Goal: Information Seeking & Learning: Find specific fact

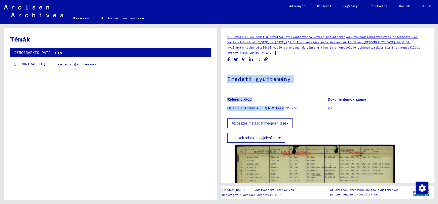
drag, startPoint x: 309, startPoint y: 110, endPoint x: 316, endPoint y: 58, distance: 52.6
click at [316, 58] on div "2 Külföldiek és német üldözöttek nyilvántartásba vétele közintézmények, társada…" at bounding box center [327, 161] width 201 height 255
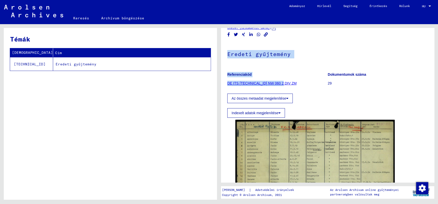
click at [316, 89] on figure "Referenciakód DE ITS 2.1.2.1 NW 060 2 DIV ZM" at bounding box center [277, 79] width 100 height 23
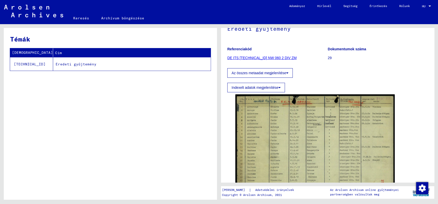
scroll to position [0, 0]
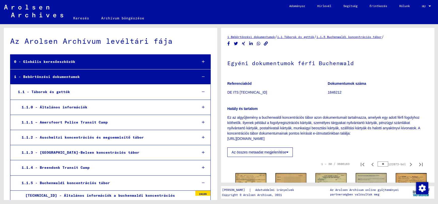
scroll to position [480, 0]
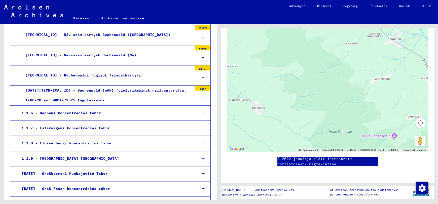
click at [95, 73] on font "[TECHNICAL_ID] - Buchenwaldi foglyok feladatkártyái" at bounding box center [83, 75] width 116 height 5
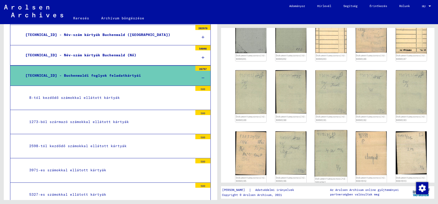
scroll to position [277, 0]
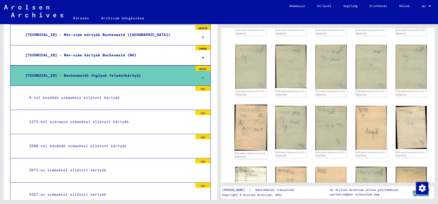
click at [250, 117] on img at bounding box center [251, 128] width 32 height 46
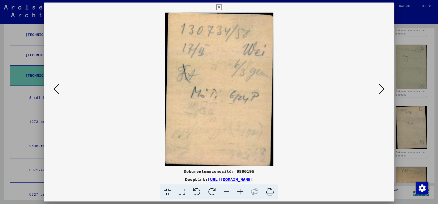
click at [379, 89] on icon at bounding box center [382, 89] width 6 height 12
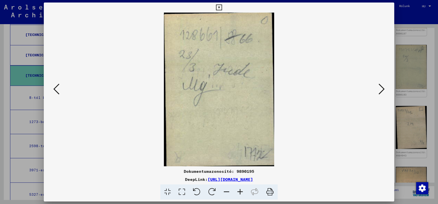
click at [379, 89] on icon at bounding box center [382, 89] width 6 height 12
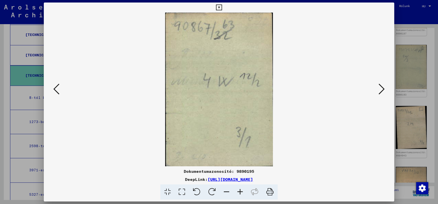
click at [379, 89] on icon at bounding box center [382, 89] width 6 height 12
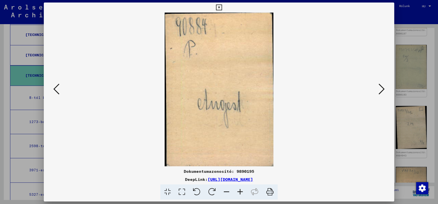
click at [379, 89] on icon at bounding box center [382, 89] width 6 height 12
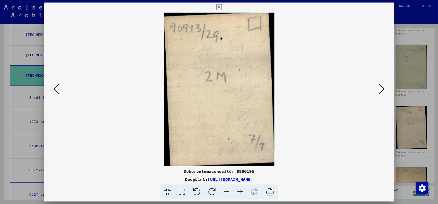
click at [379, 89] on icon at bounding box center [382, 89] width 6 height 12
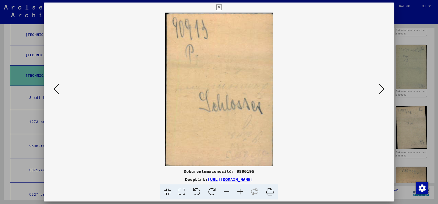
click at [379, 89] on icon at bounding box center [382, 89] width 6 height 12
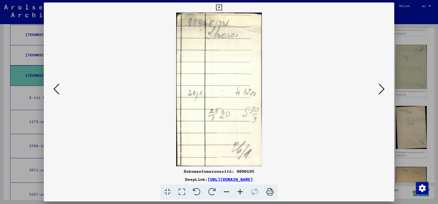
click at [379, 89] on icon at bounding box center [382, 89] width 6 height 12
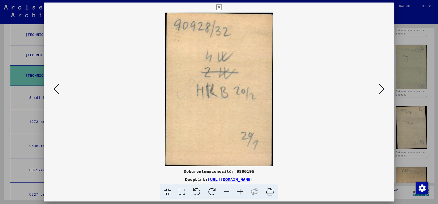
click at [379, 89] on icon at bounding box center [382, 89] width 6 height 12
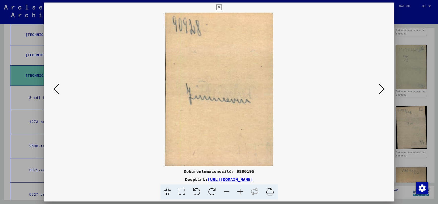
click at [379, 89] on icon at bounding box center [382, 89] width 6 height 12
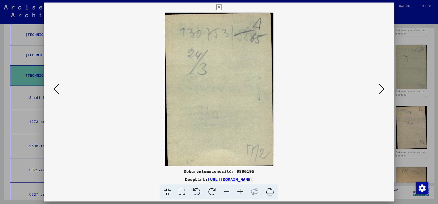
click at [379, 89] on icon at bounding box center [382, 89] width 6 height 12
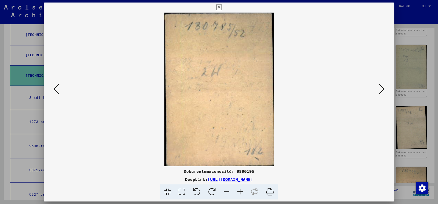
click at [379, 89] on icon at bounding box center [382, 89] width 6 height 12
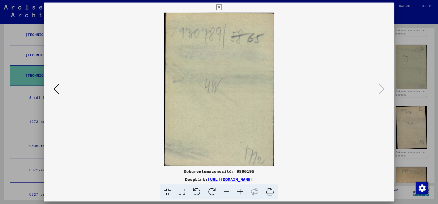
click at [218, 7] on icon at bounding box center [219, 8] width 6 height 6
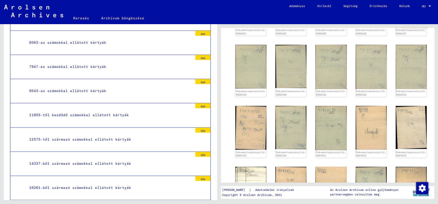
scroll to position [691, 0]
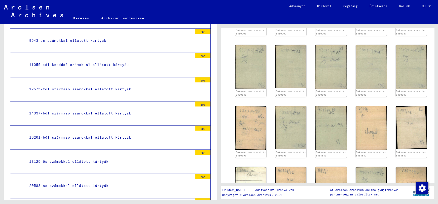
click at [94, 111] on font "14337-ből származó számokkal ellátott kártyák" at bounding box center [80, 113] width 102 height 5
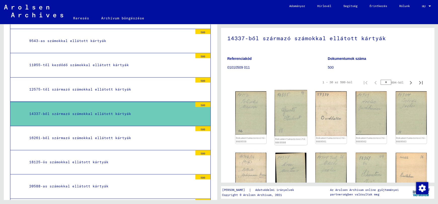
scroll to position [50, 0]
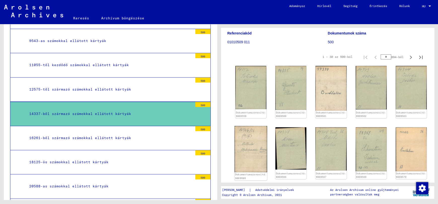
click at [247, 138] on img at bounding box center [251, 149] width 32 height 46
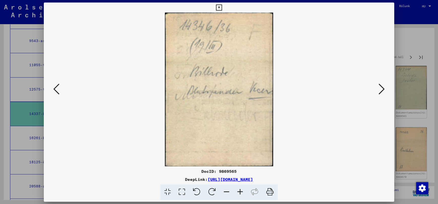
scroll to position [4, 0]
click at [382, 87] on icon at bounding box center [382, 89] width 6 height 12
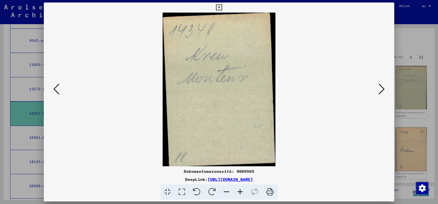
click at [382, 87] on icon at bounding box center [382, 89] width 6 height 12
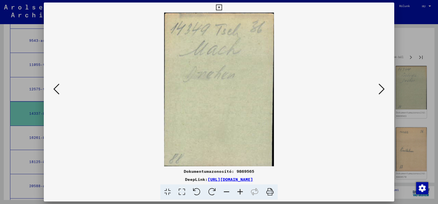
click at [382, 87] on icon at bounding box center [382, 89] width 6 height 12
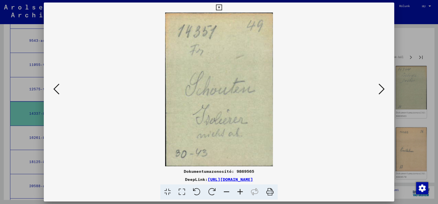
click at [382, 87] on icon at bounding box center [382, 89] width 6 height 12
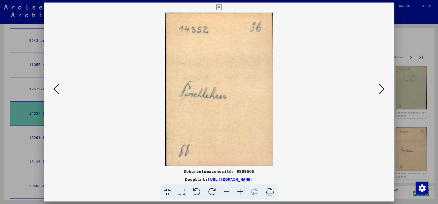
click at [382, 87] on icon at bounding box center [382, 89] width 6 height 12
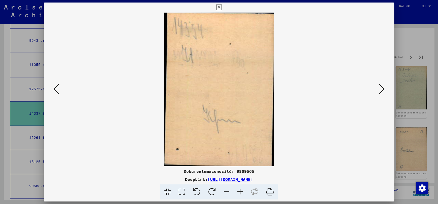
click at [382, 87] on icon at bounding box center [382, 89] width 6 height 12
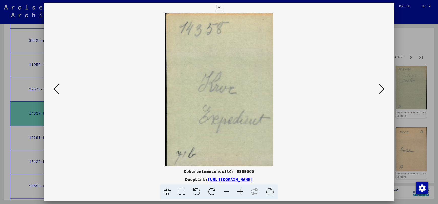
click at [382, 87] on icon at bounding box center [382, 89] width 6 height 12
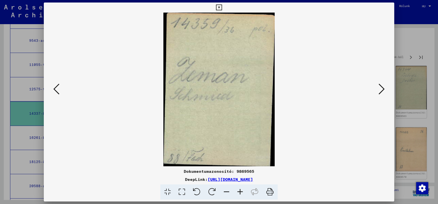
click at [382, 87] on icon at bounding box center [382, 89] width 6 height 12
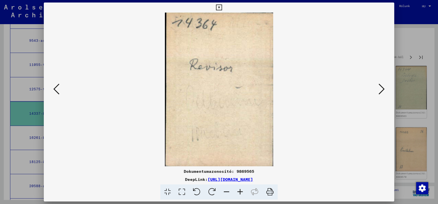
click at [382, 87] on icon at bounding box center [382, 89] width 6 height 12
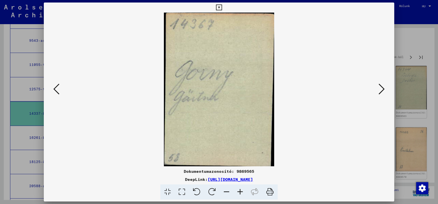
click at [382, 87] on icon at bounding box center [382, 89] width 6 height 12
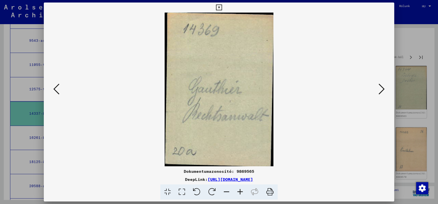
click at [382, 87] on icon at bounding box center [382, 89] width 6 height 12
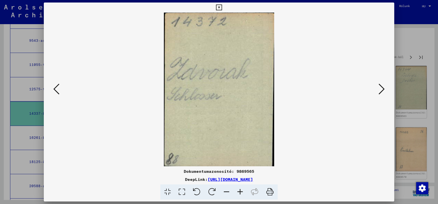
click at [382, 87] on icon at bounding box center [382, 89] width 6 height 12
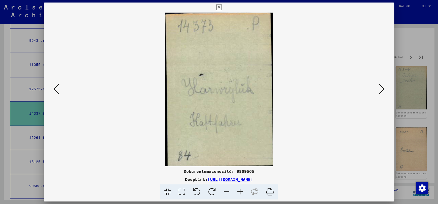
click at [382, 87] on icon at bounding box center [382, 89] width 6 height 12
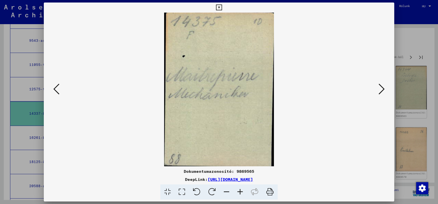
click at [382, 87] on icon at bounding box center [382, 89] width 6 height 12
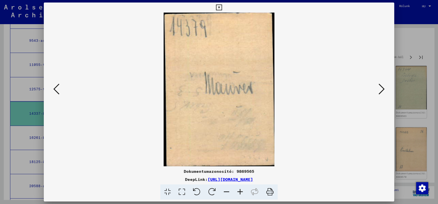
click at [382, 87] on icon at bounding box center [382, 89] width 6 height 12
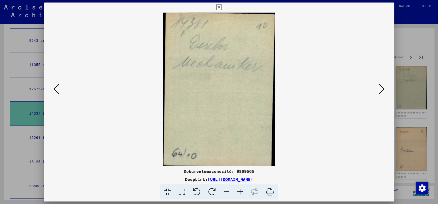
click at [382, 87] on icon at bounding box center [382, 89] width 6 height 12
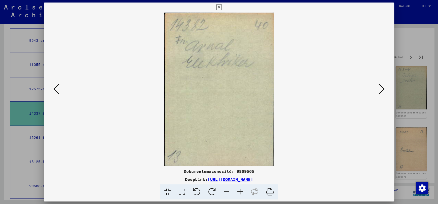
click at [382, 87] on icon at bounding box center [382, 89] width 6 height 12
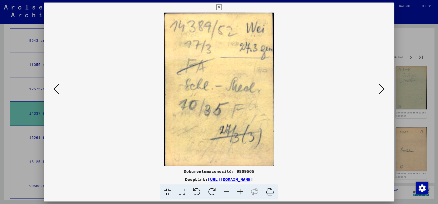
click at [382, 87] on icon at bounding box center [382, 89] width 6 height 12
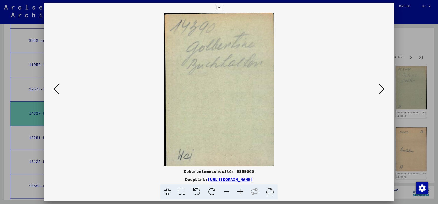
click at [382, 87] on icon at bounding box center [382, 89] width 6 height 12
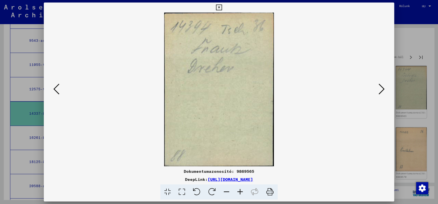
click at [382, 87] on icon at bounding box center [382, 89] width 6 height 12
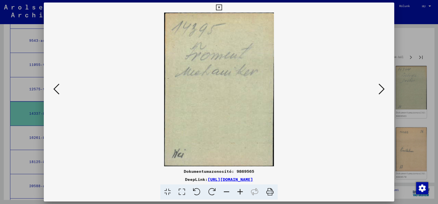
click at [382, 87] on icon at bounding box center [382, 89] width 6 height 12
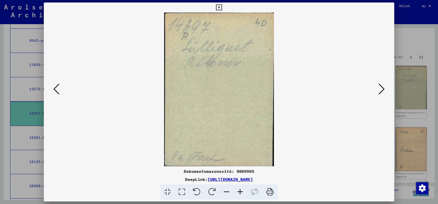
click at [382, 87] on icon at bounding box center [382, 89] width 6 height 12
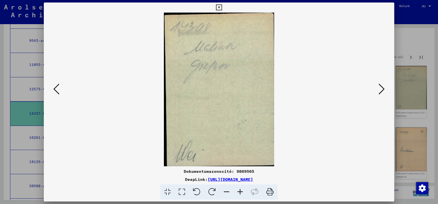
click at [382, 87] on icon at bounding box center [382, 89] width 6 height 12
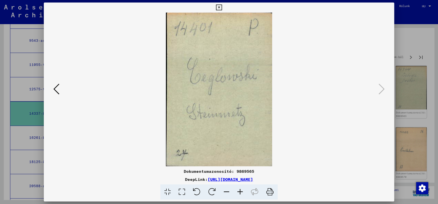
click at [221, 7] on icon at bounding box center [219, 8] width 6 height 6
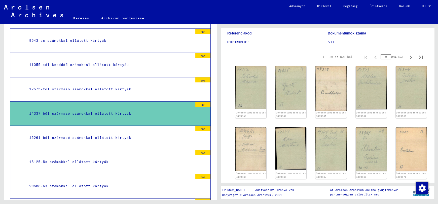
click at [90, 135] on font "16261-ből származó számokkal ellátott kártyák" at bounding box center [80, 137] width 102 height 5
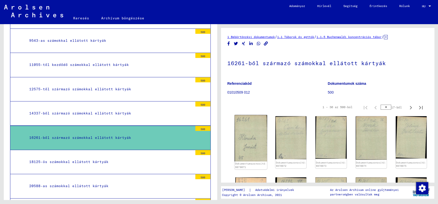
click at [251, 135] on img at bounding box center [251, 138] width 32 height 47
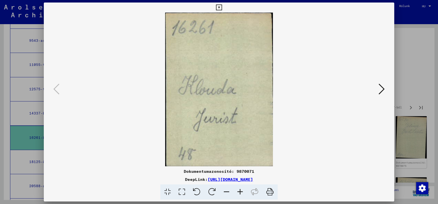
click at [382, 90] on icon at bounding box center [382, 89] width 6 height 12
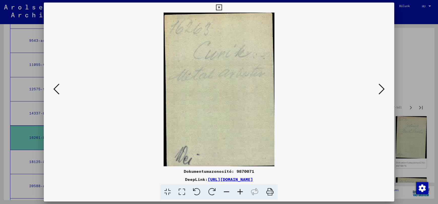
click at [382, 90] on icon at bounding box center [382, 89] width 6 height 12
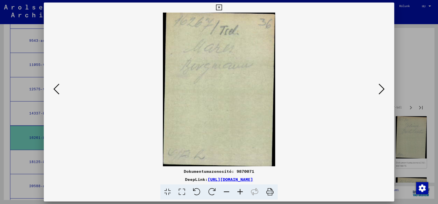
click at [382, 90] on icon at bounding box center [382, 89] width 6 height 12
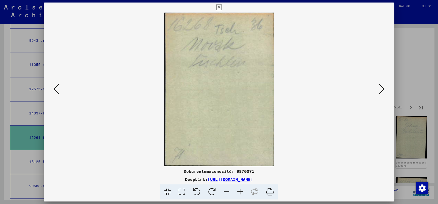
click at [382, 90] on icon at bounding box center [382, 89] width 6 height 12
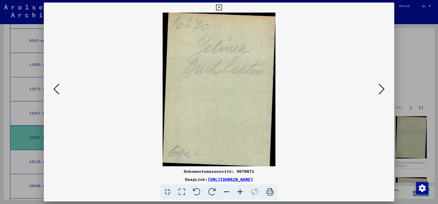
click at [217, 6] on icon at bounding box center [219, 8] width 6 height 6
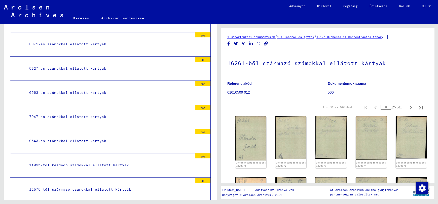
scroll to position [616, 0]
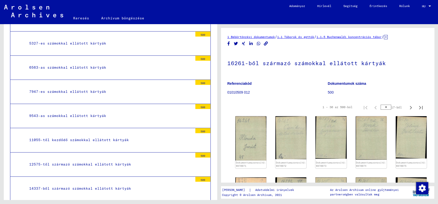
click at [53, 162] on font "12575-től származó számokkal ellátott kártyák" at bounding box center [80, 164] width 102 height 5
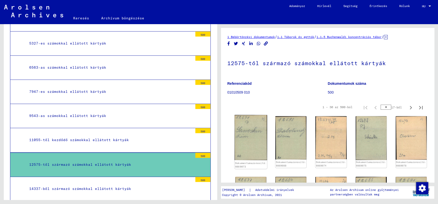
click at [251, 142] on img at bounding box center [251, 137] width 32 height 45
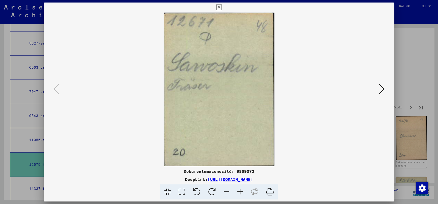
click at [382, 88] on icon at bounding box center [382, 89] width 6 height 12
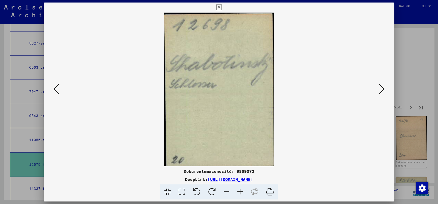
click at [382, 88] on icon at bounding box center [382, 89] width 6 height 12
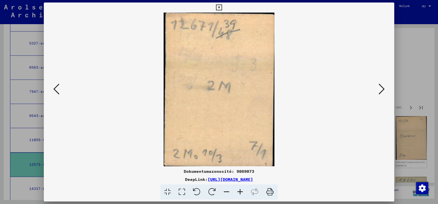
click at [382, 88] on icon at bounding box center [382, 89] width 6 height 12
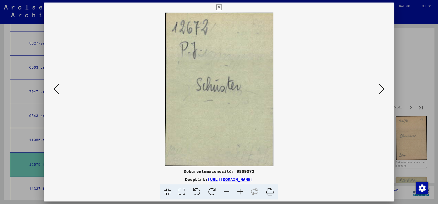
click at [382, 88] on icon at bounding box center [382, 89] width 6 height 12
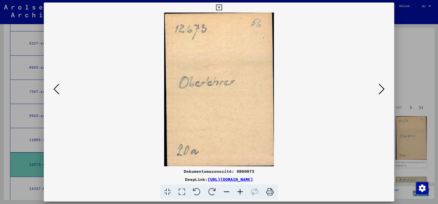
click at [382, 88] on icon at bounding box center [382, 89] width 6 height 12
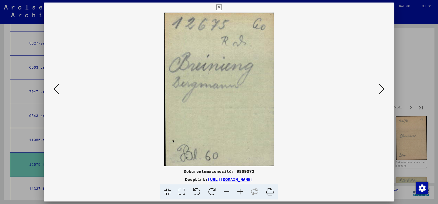
click at [382, 88] on icon at bounding box center [382, 89] width 6 height 12
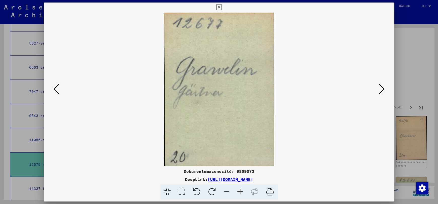
click at [382, 88] on icon at bounding box center [382, 89] width 6 height 12
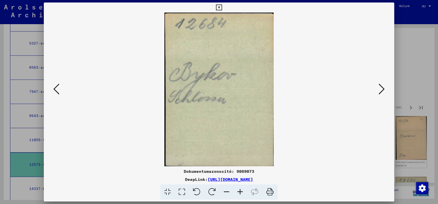
click at [382, 88] on icon at bounding box center [382, 89] width 6 height 12
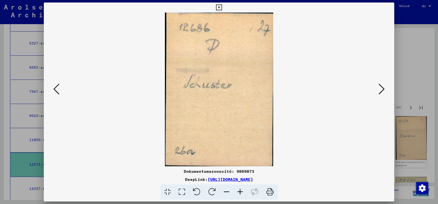
click at [382, 88] on icon at bounding box center [382, 89] width 6 height 12
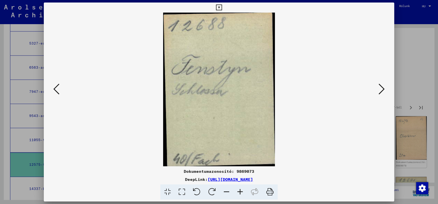
click at [382, 88] on icon at bounding box center [382, 89] width 6 height 12
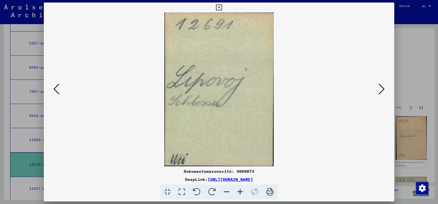
click at [382, 88] on icon at bounding box center [382, 89] width 6 height 12
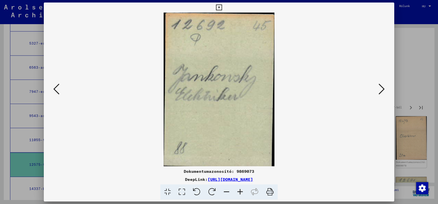
click at [382, 88] on icon at bounding box center [382, 89] width 6 height 12
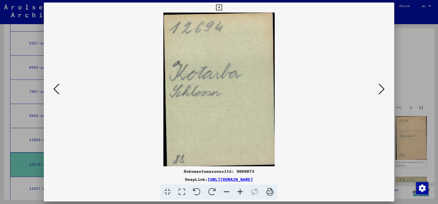
click at [382, 88] on icon at bounding box center [382, 89] width 6 height 12
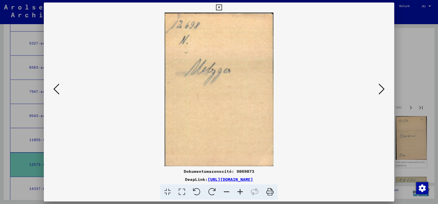
click at [382, 88] on icon at bounding box center [382, 89] width 6 height 12
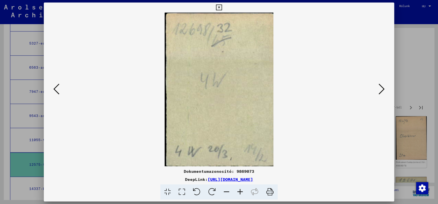
click at [382, 88] on icon at bounding box center [382, 89] width 6 height 12
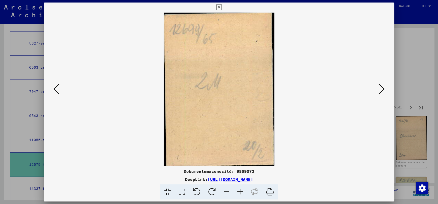
click at [382, 88] on icon at bounding box center [382, 89] width 6 height 12
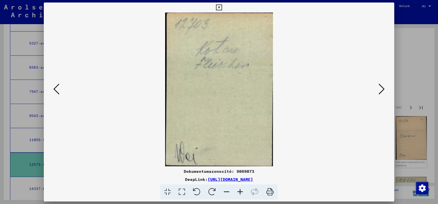
click at [382, 88] on icon at bounding box center [382, 89] width 6 height 12
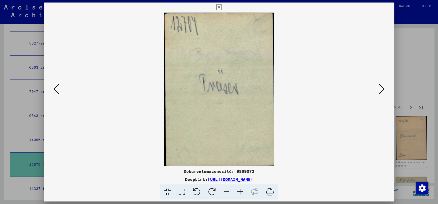
click at [382, 88] on icon at bounding box center [382, 89] width 6 height 12
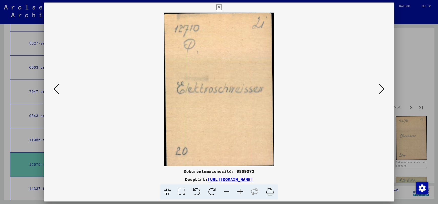
click at [382, 88] on icon at bounding box center [382, 89] width 6 height 12
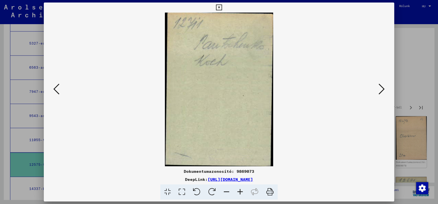
click at [382, 88] on icon at bounding box center [382, 89] width 6 height 12
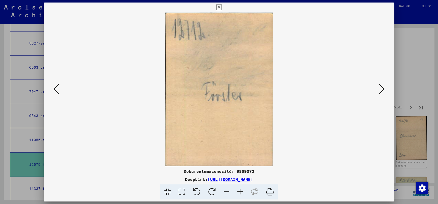
click at [382, 88] on icon at bounding box center [382, 89] width 6 height 12
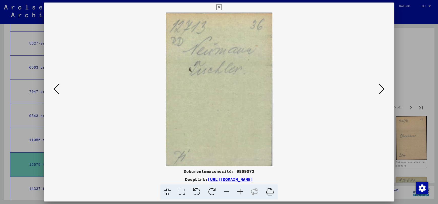
click at [382, 88] on icon at bounding box center [382, 89] width 6 height 12
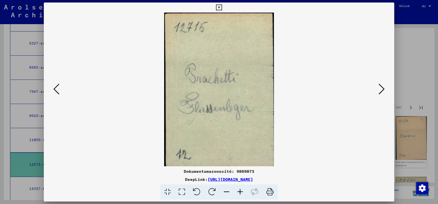
click at [382, 88] on icon at bounding box center [382, 89] width 6 height 12
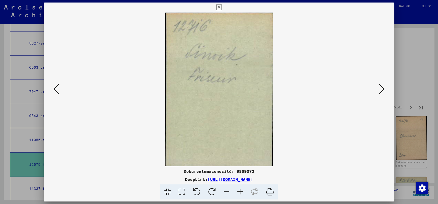
click at [382, 88] on icon at bounding box center [382, 89] width 6 height 12
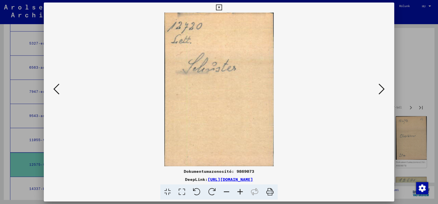
click at [382, 88] on icon at bounding box center [382, 89] width 6 height 12
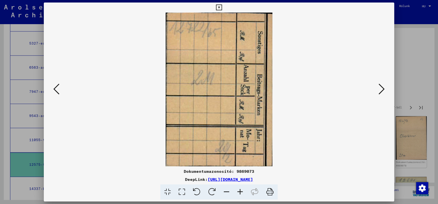
click at [382, 88] on icon at bounding box center [382, 89] width 6 height 12
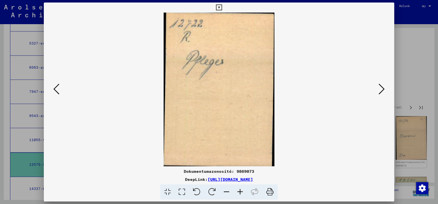
click at [382, 88] on icon at bounding box center [382, 89] width 6 height 12
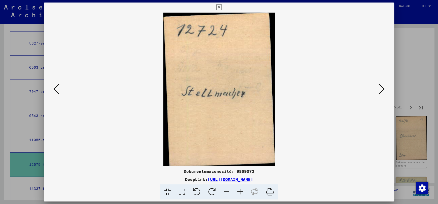
click at [382, 88] on icon at bounding box center [382, 89] width 6 height 12
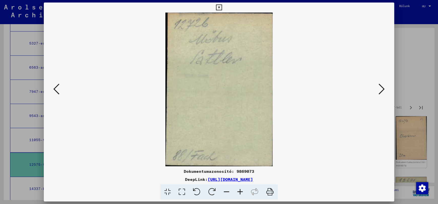
click at [382, 88] on icon at bounding box center [382, 89] width 6 height 12
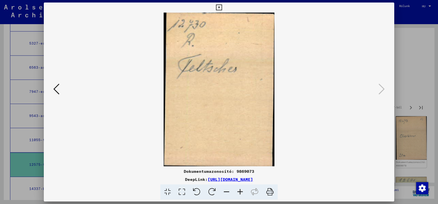
click at [219, 8] on icon at bounding box center [219, 8] width 6 height 6
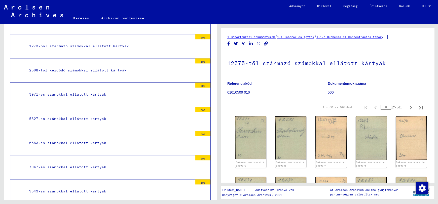
scroll to position [464, 0]
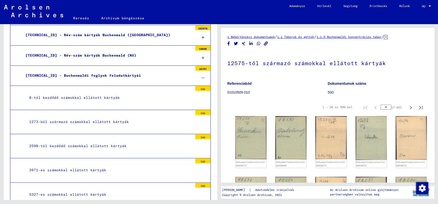
click at [88, 34] on font "[TECHNICAL_ID] - Név-szám kártyák Buchenwald ([GEOGRAPHIC_DATA])" at bounding box center [97, 35] width 145 height 5
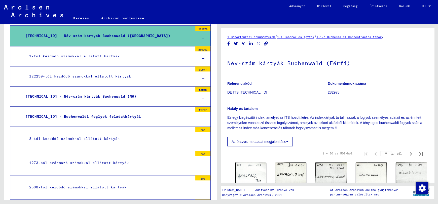
scroll to position [25, 0]
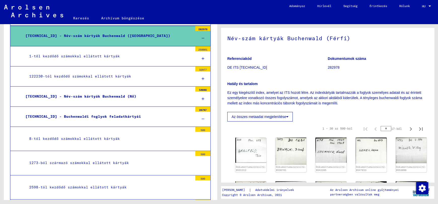
click at [81, 75] on font "122230-tól kezdődő számokkal ellátott kártyák" at bounding box center [80, 76] width 102 height 5
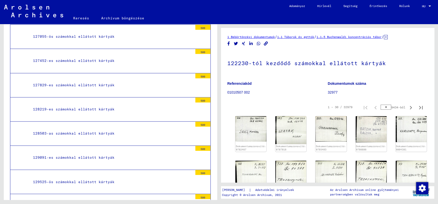
scroll to position [842, 0]
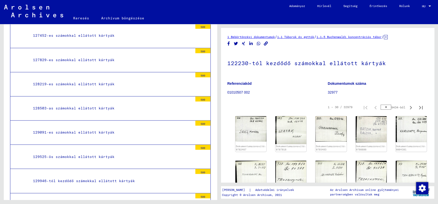
click at [58, 130] on font "129091-es számokkal ellátott kártyák" at bounding box center [74, 132] width 82 height 5
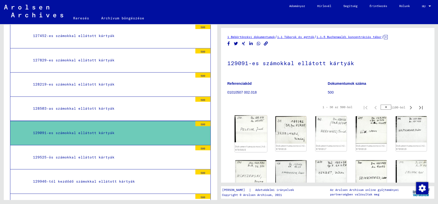
click at [252, 132] on img at bounding box center [251, 129] width 32 height 27
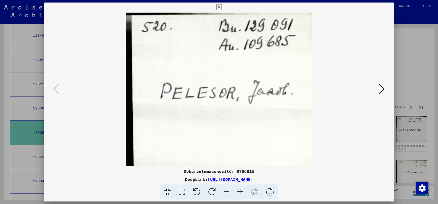
click at [381, 90] on icon at bounding box center [382, 89] width 6 height 12
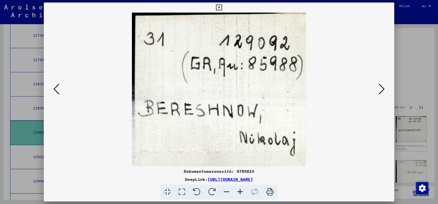
click at [381, 90] on icon at bounding box center [382, 89] width 6 height 12
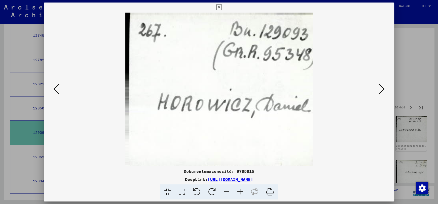
click at [381, 90] on icon at bounding box center [382, 89] width 6 height 12
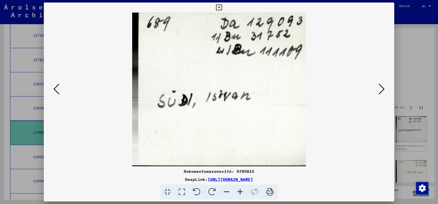
click at [381, 90] on icon at bounding box center [382, 89] width 6 height 12
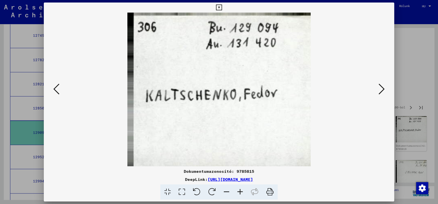
click at [381, 90] on icon at bounding box center [382, 89] width 6 height 12
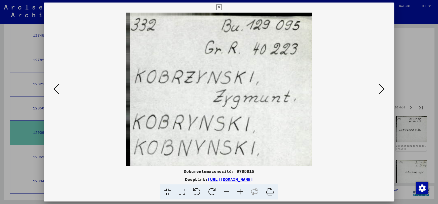
click at [381, 90] on icon at bounding box center [382, 89] width 6 height 12
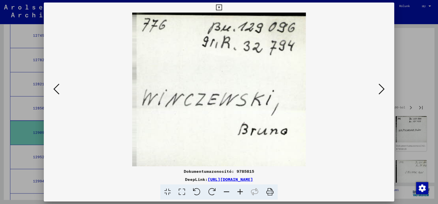
click at [381, 90] on icon at bounding box center [382, 89] width 6 height 12
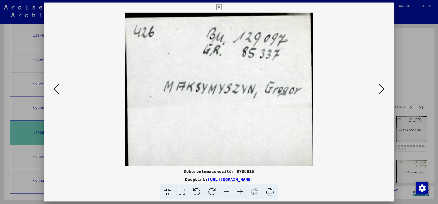
click at [381, 90] on icon at bounding box center [382, 89] width 6 height 12
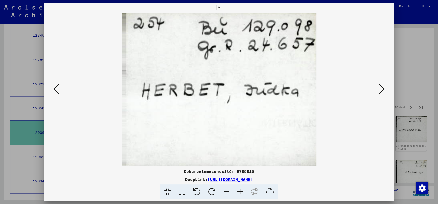
click at [381, 90] on icon at bounding box center [382, 89] width 6 height 12
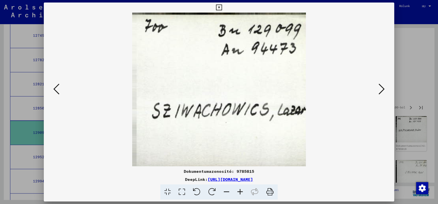
click at [381, 90] on icon at bounding box center [382, 89] width 6 height 12
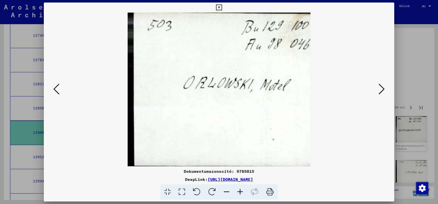
click at [381, 90] on icon at bounding box center [382, 89] width 6 height 12
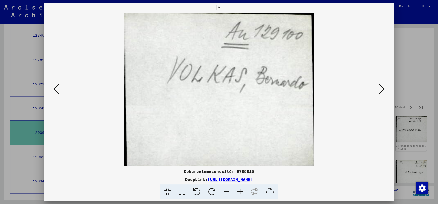
click at [381, 90] on icon at bounding box center [382, 89] width 6 height 12
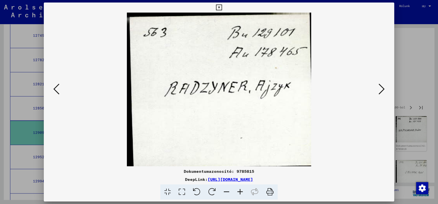
click at [381, 90] on icon at bounding box center [382, 89] width 6 height 12
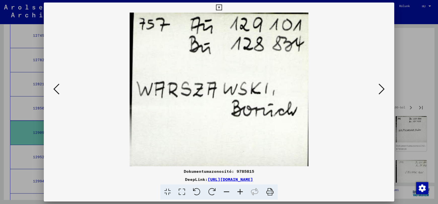
click at [381, 90] on icon at bounding box center [382, 89] width 6 height 12
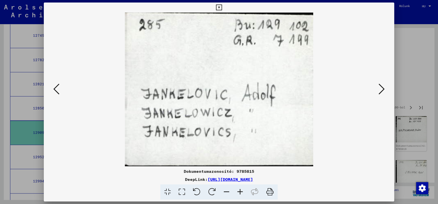
click at [381, 90] on icon at bounding box center [382, 89] width 6 height 12
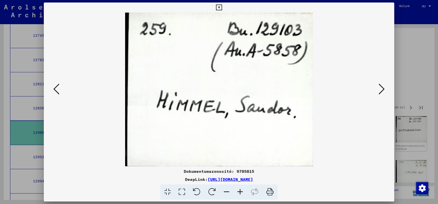
click at [381, 90] on icon at bounding box center [382, 89] width 6 height 12
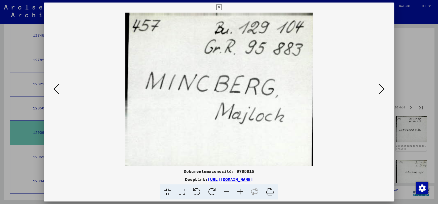
click at [381, 90] on icon at bounding box center [382, 89] width 6 height 12
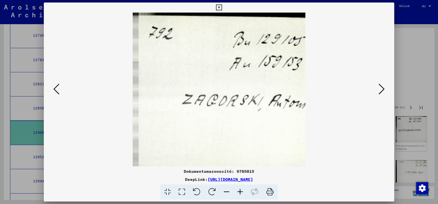
click at [381, 90] on icon at bounding box center [382, 89] width 6 height 12
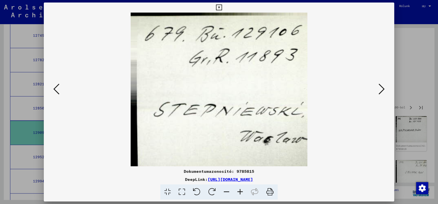
click at [381, 90] on icon at bounding box center [382, 89] width 6 height 12
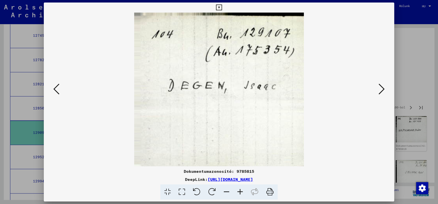
click at [381, 90] on icon at bounding box center [382, 89] width 6 height 12
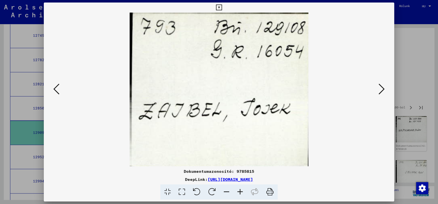
click at [381, 90] on icon at bounding box center [382, 89] width 6 height 12
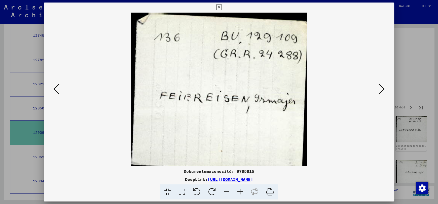
click at [381, 90] on icon at bounding box center [382, 89] width 6 height 12
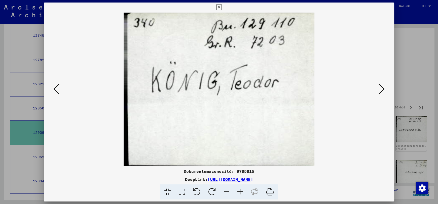
click at [381, 90] on icon at bounding box center [382, 89] width 6 height 12
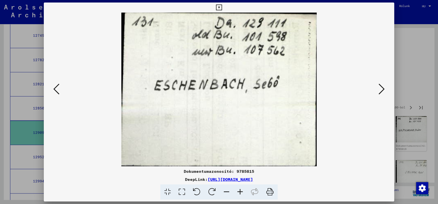
click at [381, 90] on icon at bounding box center [382, 89] width 6 height 12
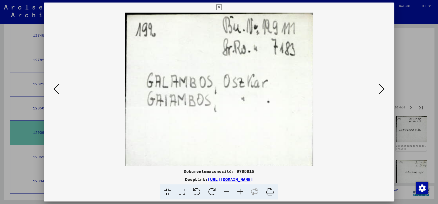
click at [381, 90] on icon at bounding box center [382, 89] width 6 height 12
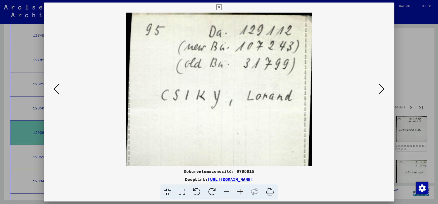
click at [381, 90] on icon at bounding box center [382, 89] width 6 height 12
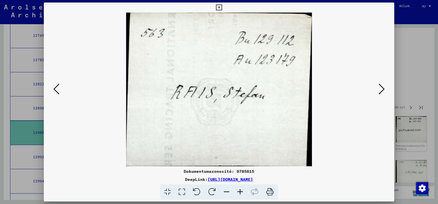
click at [381, 90] on icon at bounding box center [382, 89] width 6 height 12
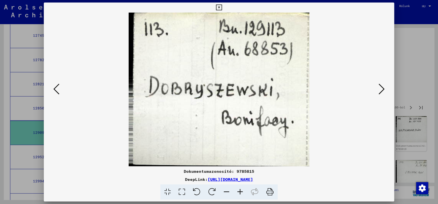
click at [381, 90] on icon at bounding box center [382, 89] width 6 height 12
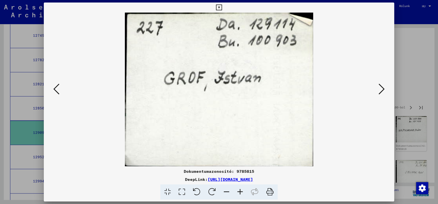
click at [381, 90] on icon at bounding box center [382, 89] width 6 height 12
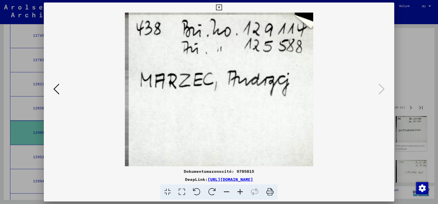
click at [217, 8] on icon at bounding box center [219, 8] width 6 height 6
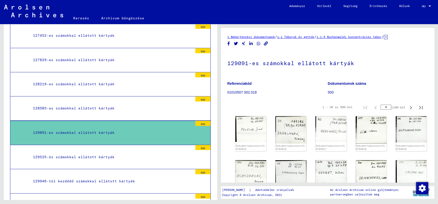
click at [48, 155] on font "129525-ös számokkal ellátott kártyák" at bounding box center [74, 157] width 82 height 5
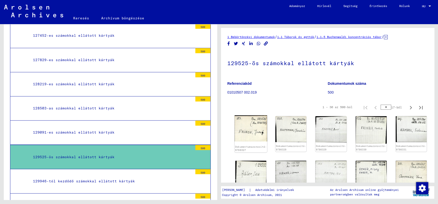
click at [250, 126] on img at bounding box center [251, 129] width 32 height 26
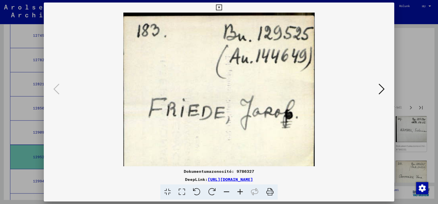
click at [218, 8] on icon at bounding box center [219, 8] width 6 height 6
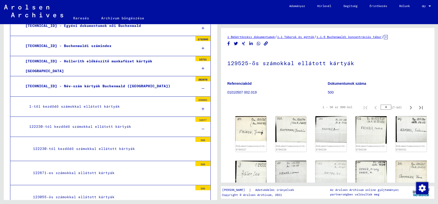
scroll to position [388, 0]
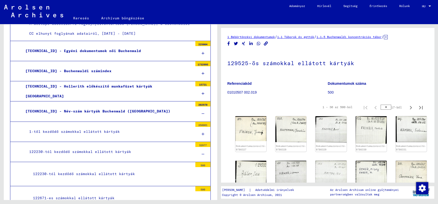
click at [86, 70] on font "[TECHNICAL_ID] - Buchenwaldi számindex" at bounding box center [68, 71] width 86 height 5
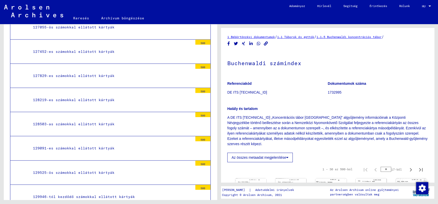
scroll to position [993, 0]
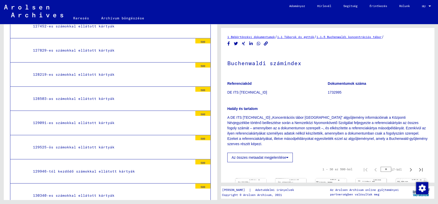
click at [60, 121] on font "129091-es számokkal ellátott kártyák" at bounding box center [74, 123] width 82 height 5
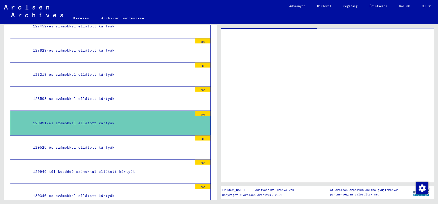
scroll to position [992, 0]
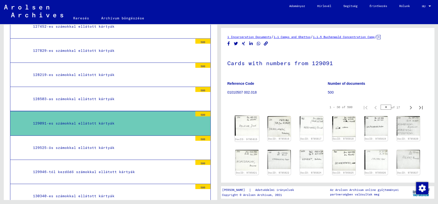
click at [247, 130] on img at bounding box center [247, 126] width 24 height 20
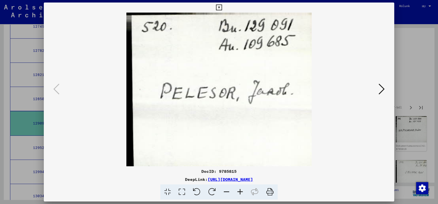
scroll to position [4, 0]
click at [383, 90] on icon at bounding box center [382, 89] width 6 height 12
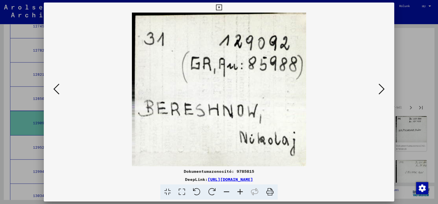
click at [383, 90] on icon at bounding box center [382, 89] width 6 height 12
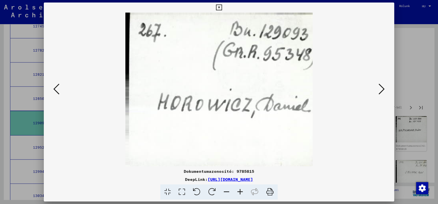
click at [383, 90] on icon at bounding box center [382, 89] width 6 height 12
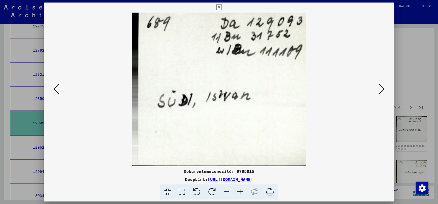
click at [383, 90] on icon at bounding box center [382, 89] width 6 height 12
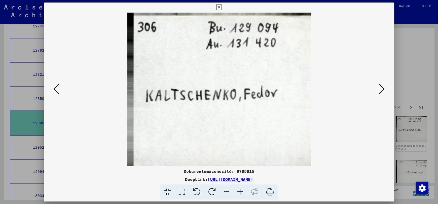
click at [383, 90] on icon at bounding box center [382, 89] width 6 height 12
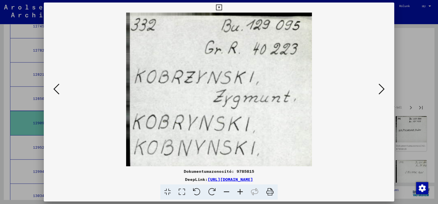
click at [383, 90] on icon at bounding box center [382, 89] width 6 height 12
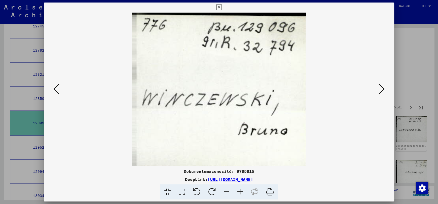
click at [383, 90] on icon at bounding box center [382, 89] width 6 height 12
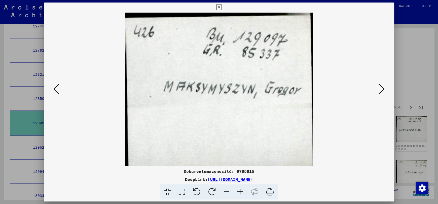
click at [383, 90] on icon at bounding box center [382, 89] width 6 height 12
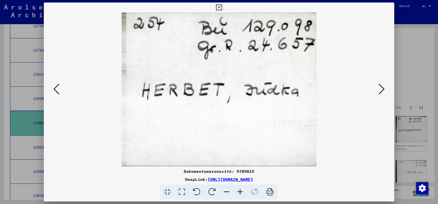
click at [383, 90] on icon at bounding box center [382, 89] width 6 height 12
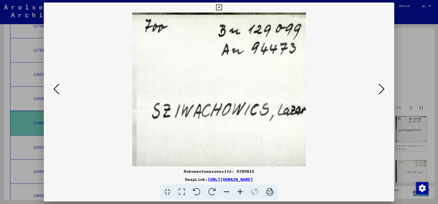
click at [383, 90] on icon at bounding box center [382, 89] width 6 height 12
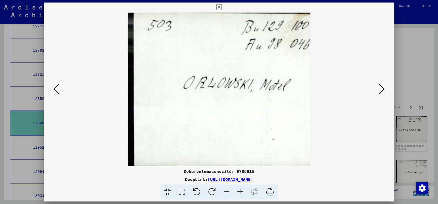
click at [220, 6] on icon at bounding box center [219, 8] width 6 height 6
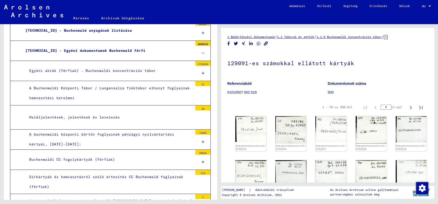
scroll to position [162, 0]
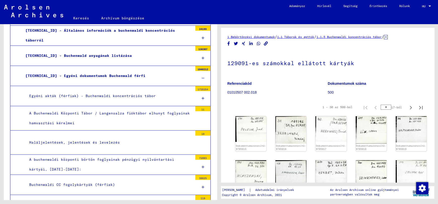
click at [94, 76] on font "[TECHNICAL_ID] - Egyéni dokumentumok Buchenwald férfi" at bounding box center [85, 76] width 120 height 5
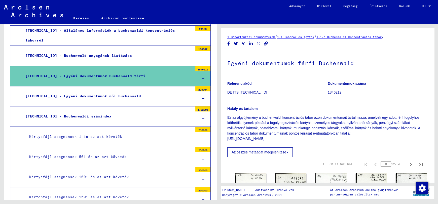
scroll to position [50, 0]
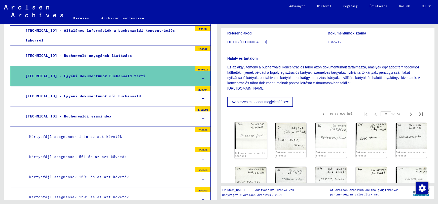
click at [253, 135] on img at bounding box center [251, 135] width 32 height 27
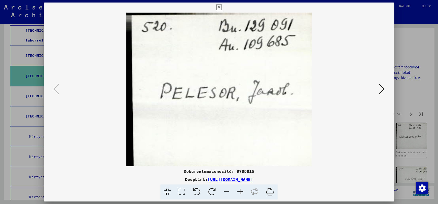
click at [382, 89] on icon at bounding box center [382, 89] width 6 height 12
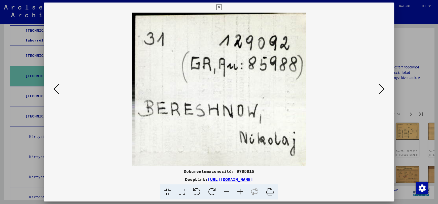
click at [382, 89] on icon at bounding box center [382, 89] width 6 height 12
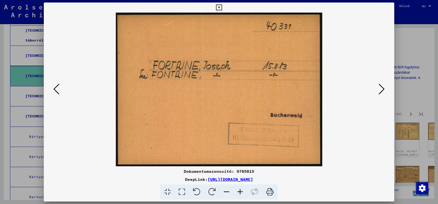
click at [382, 89] on icon at bounding box center [382, 89] width 6 height 12
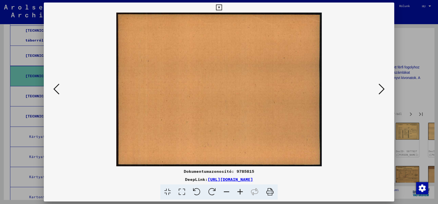
click at [382, 89] on icon at bounding box center [382, 89] width 6 height 12
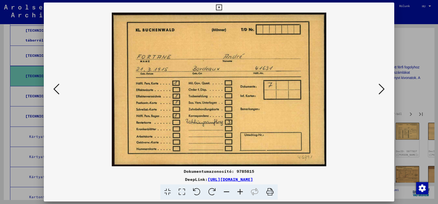
click at [382, 89] on icon at bounding box center [382, 89] width 6 height 12
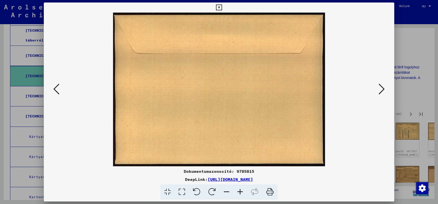
click at [382, 89] on icon at bounding box center [382, 89] width 6 height 12
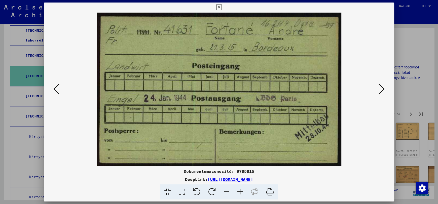
click at [382, 89] on icon at bounding box center [382, 89] width 6 height 12
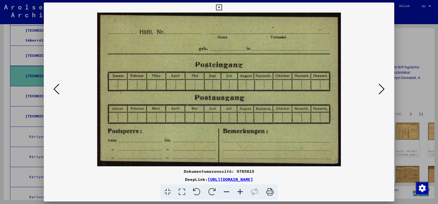
click at [382, 89] on icon at bounding box center [382, 89] width 6 height 12
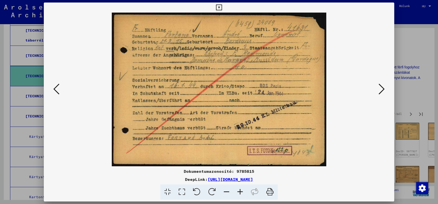
click at [382, 89] on icon at bounding box center [382, 89] width 6 height 12
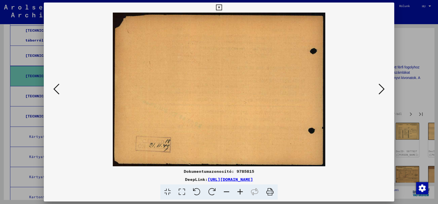
click at [382, 89] on icon at bounding box center [382, 89] width 6 height 12
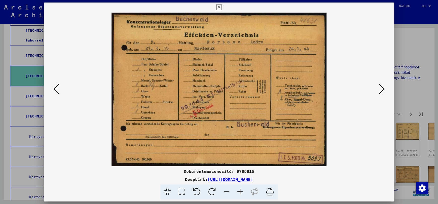
click at [382, 89] on icon at bounding box center [382, 89] width 6 height 12
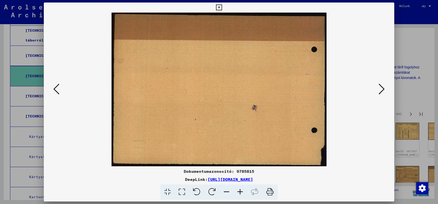
click at [382, 89] on icon at bounding box center [382, 89] width 6 height 12
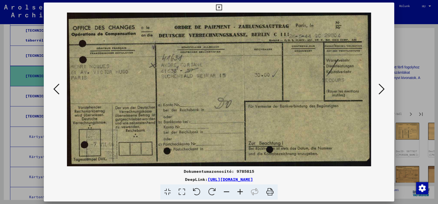
click at [382, 89] on icon at bounding box center [382, 89] width 6 height 12
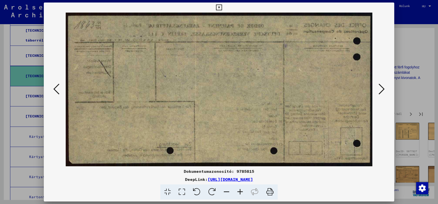
click at [382, 89] on icon at bounding box center [382, 89] width 6 height 12
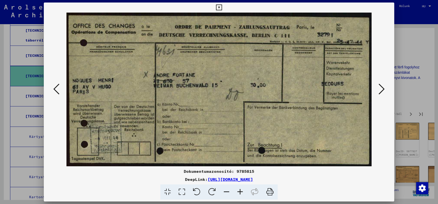
click at [382, 89] on icon at bounding box center [382, 89] width 6 height 12
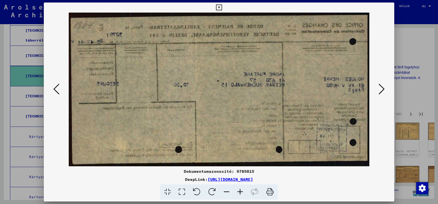
click at [382, 89] on icon at bounding box center [382, 89] width 6 height 12
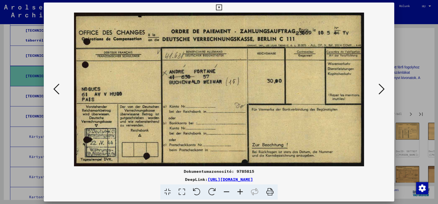
click at [382, 89] on icon at bounding box center [382, 89] width 6 height 12
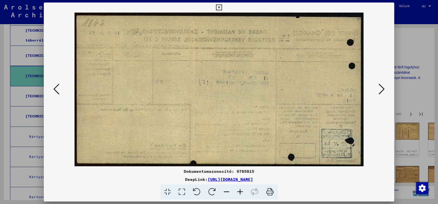
click at [382, 89] on icon at bounding box center [382, 89] width 6 height 12
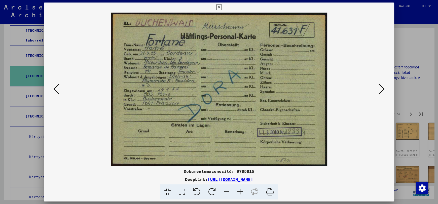
click at [382, 89] on icon at bounding box center [382, 89] width 6 height 12
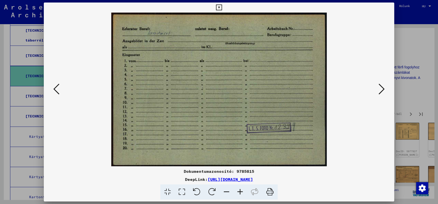
click at [382, 89] on icon at bounding box center [382, 89] width 6 height 12
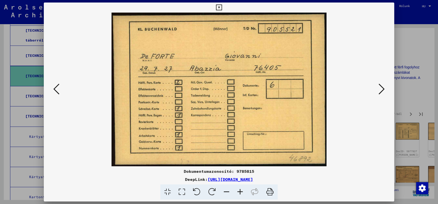
click at [382, 89] on icon at bounding box center [382, 89] width 6 height 12
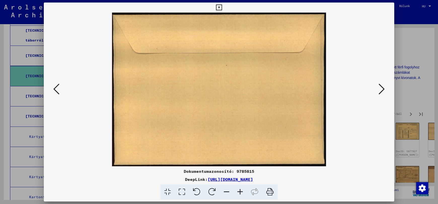
click at [382, 89] on icon at bounding box center [382, 89] width 6 height 12
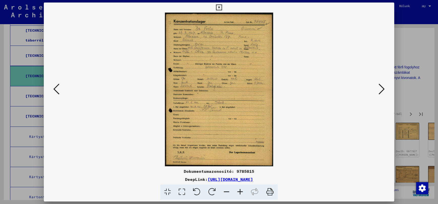
click at [219, 7] on icon at bounding box center [219, 8] width 6 height 6
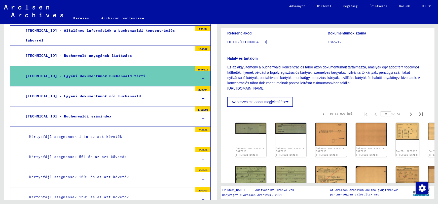
click at [113, 75] on font "[TECHNICAL_ID] - Egyéni dokumentumok Buchenwald férfi" at bounding box center [85, 76] width 120 height 5
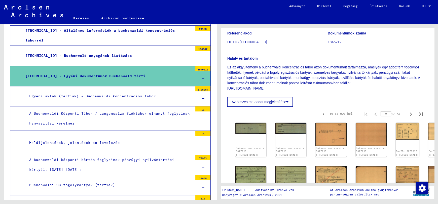
scroll to position [0, 0]
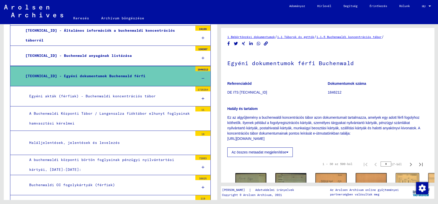
click at [300, 37] on font "1.1 Táborok és gettók" at bounding box center [295, 37] width 37 height 4
click at [308, 37] on font "1.1 Táborok és gettók" at bounding box center [295, 37] width 37 height 4
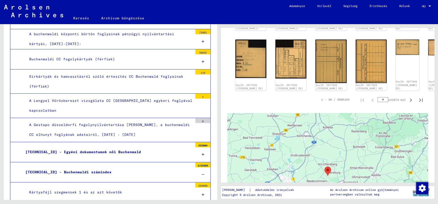
scroll to position [136, 0]
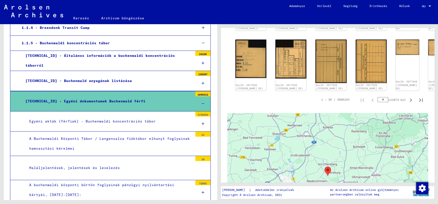
click at [199, 101] on div at bounding box center [202, 103] width 15 height 15
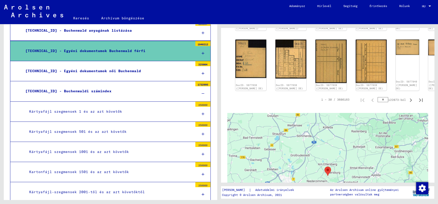
scroll to position [162, 0]
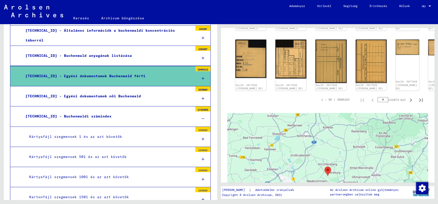
click at [202, 99] on icon at bounding box center [203, 99] width 3 height 4
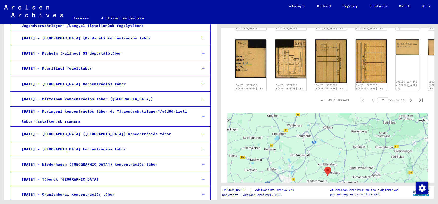
scroll to position [3962, 0]
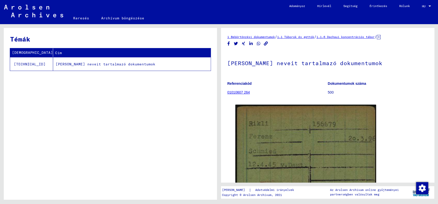
click at [362, 37] on font "1.1.6 Dachaui koncentrációs tábor" at bounding box center [345, 37] width 58 height 4
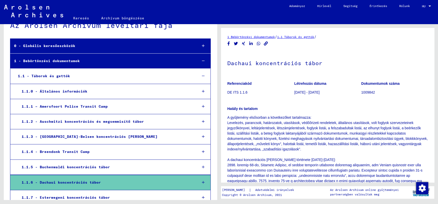
scroll to position [87, 0]
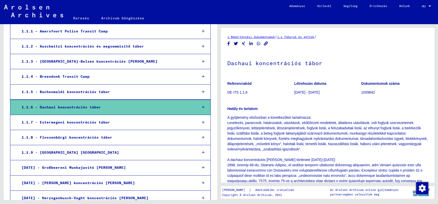
click at [89, 107] on font "1.1.6 - Dachaui koncentrációs tábor" at bounding box center [61, 107] width 79 height 5
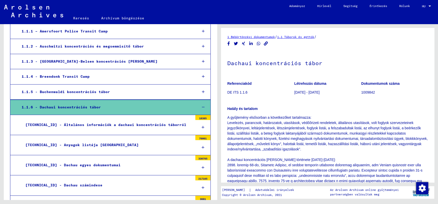
scroll to position [113, 0]
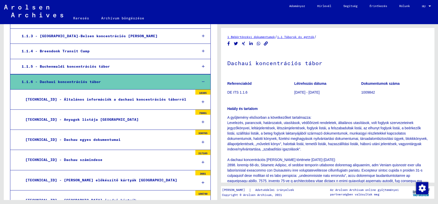
click at [81, 140] on font "1.1.6.2 - Dachau egyes dokumentumai" at bounding box center [72, 139] width 95 height 5
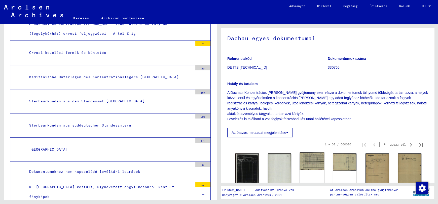
scroll to position [50, 0]
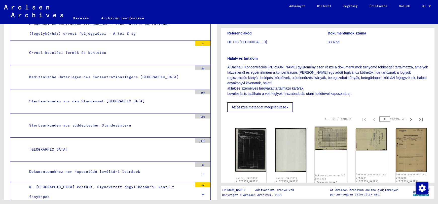
click at [322, 139] on img at bounding box center [331, 138] width 32 height 23
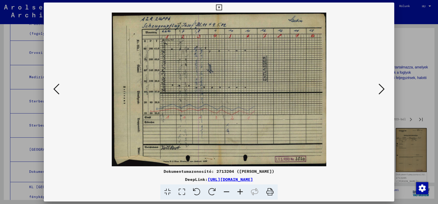
click at [380, 90] on icon at bounding box center [382, 89] width 6 height 12
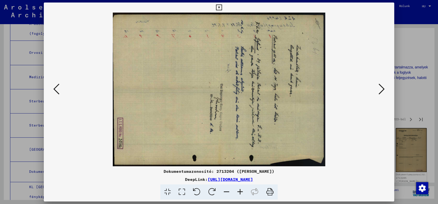
click at [220, 8] on icon at bounding box center [219, 8] width 6 height 6
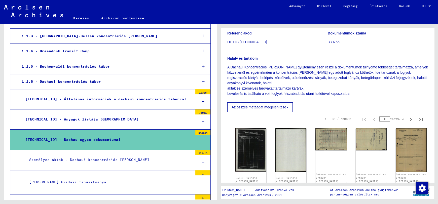
scroll to position [37, 0]
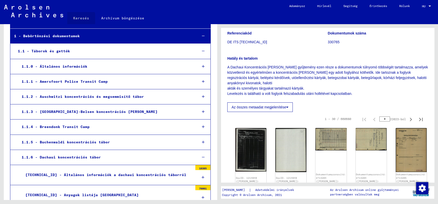
click at [80, 19] on font "Keresés" at bounding box center [81, 18] width 16 height 5
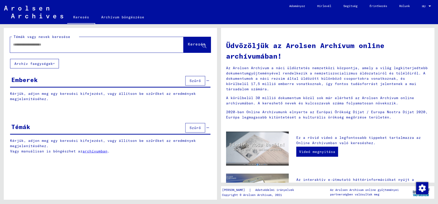
click at [28, 44] on input "text" at bounding box center [90, 44] width 155 height 5
type input "*****"
click at [193, 44] on font "Keresés" at bounding box center [197, 44] width 18 height 5
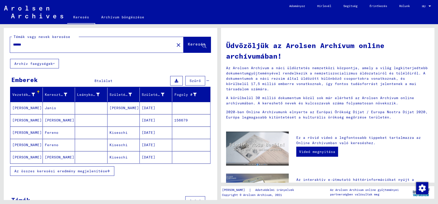
click at [20, 119] on font "RIKLI" at bounding box center [26, 120] width 29 height 5
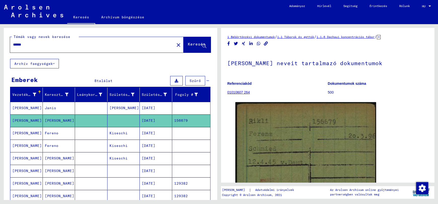
click at [369, 37] on font "1.1.6 Dachaui koncentrációs tábor" at bounding box center [345, 37] width 58 height 4
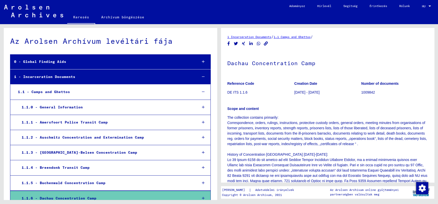
scroll to position [82, 0]
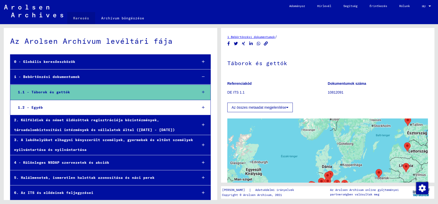
click at [85, 18] on font "Keresés" at bounding box center [81, 18] width 16 height 5
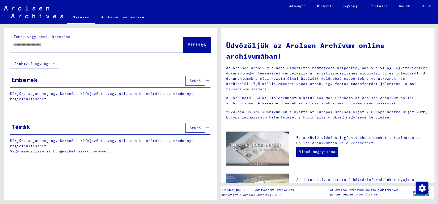
click at [28, 45] on input "text" at bounding box center [90, 44] width 155 height 5
click at [191, 43] on font "Keresés" at bounding box center [197, 44] width 18 height 5
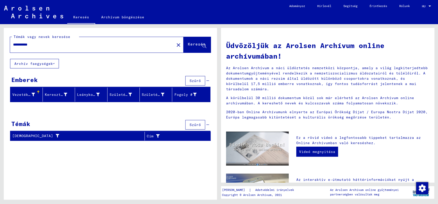
click at [31, 80] on font "Emberek" at bounding box center [24, 80] width 26 height 8
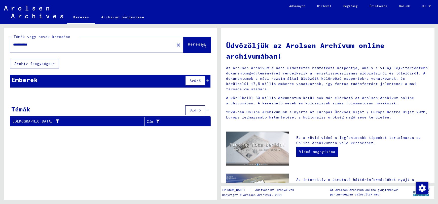
click at [31, 80] on font "Emberek" at bounding box center [24, 80] width 26 height 8
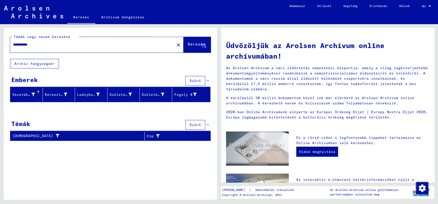
click at [190, 44] on font "Keresés" at bounding box center [197, 44] width 18 height 5
click at [60, 44] on input "**********" at bounding box center [90, 44] width 155 height 5
drag, startPoint x: 40, startPoint y: 44, endPoint x: 0, endPoint y: 48, distance: 40.0
click at [0, 48] on div "**********" at bounding box center [109, 112] width 219 height 176
click at [188, 44] on font "Keresés" at bounding box center [197, 44] width 18 height 5
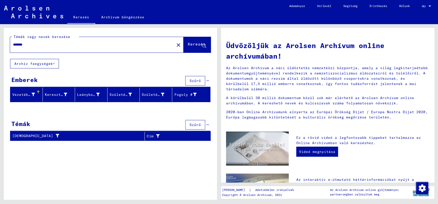
click at [39, 43] on input "*******" at bounding box center [90, 44] width 155 height 5
type input "**********"
click at [188, 44] on font "Keresés" at bounding box center [197, 44] width 18 height 5
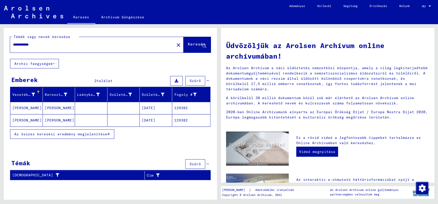
click at [19, 108] on font "RIKLI" at bounding box center [26, 108] width 29 height 5
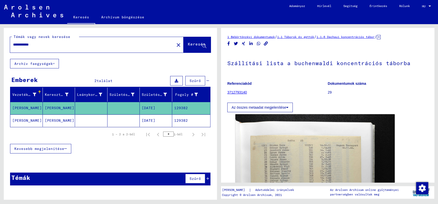
click at [20, 121] on font "RIKLI" at bounding box center [26, 120] width 29 height 5
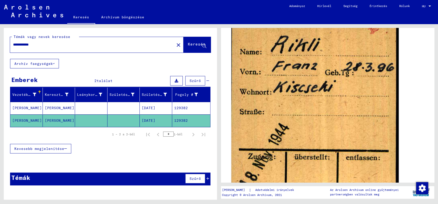
scroll to position [151, 0]
